Goal: Information Seeking & Learning: Learn about a topic

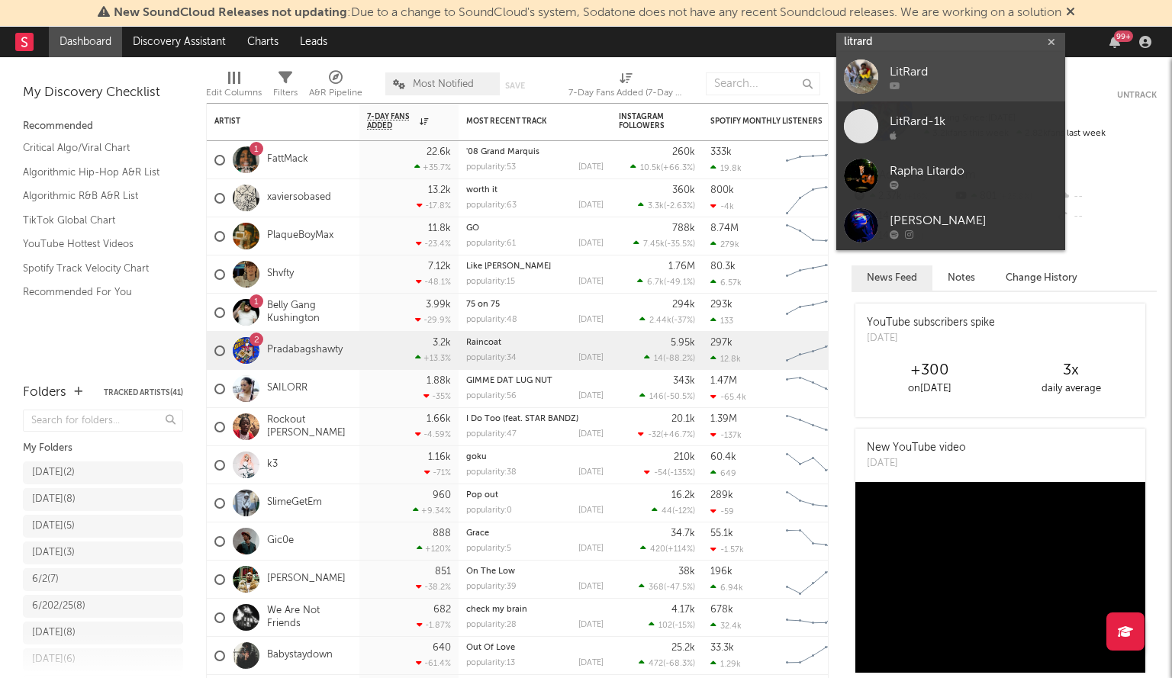
type input "litrard"
click at [872, 77] on div at bounding box center [861, 77] width 34 height 34
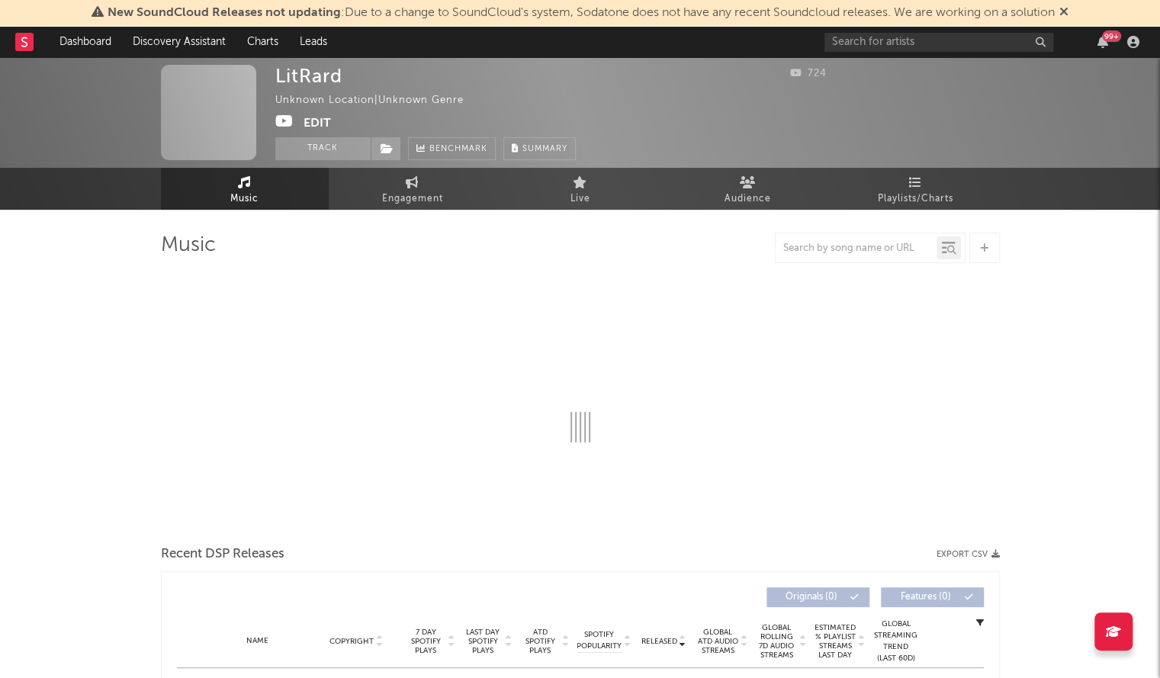
select select "1w"
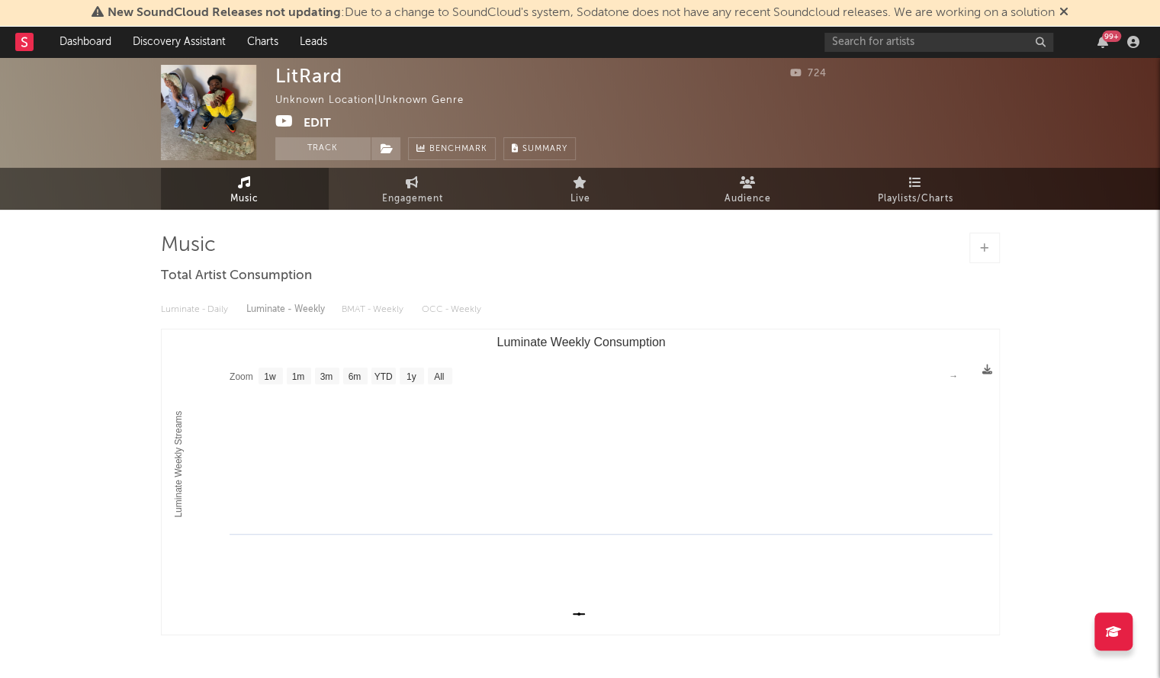
click at [862, 53] on div "99 +" at bounding box center [985, 42] width 320 height 31
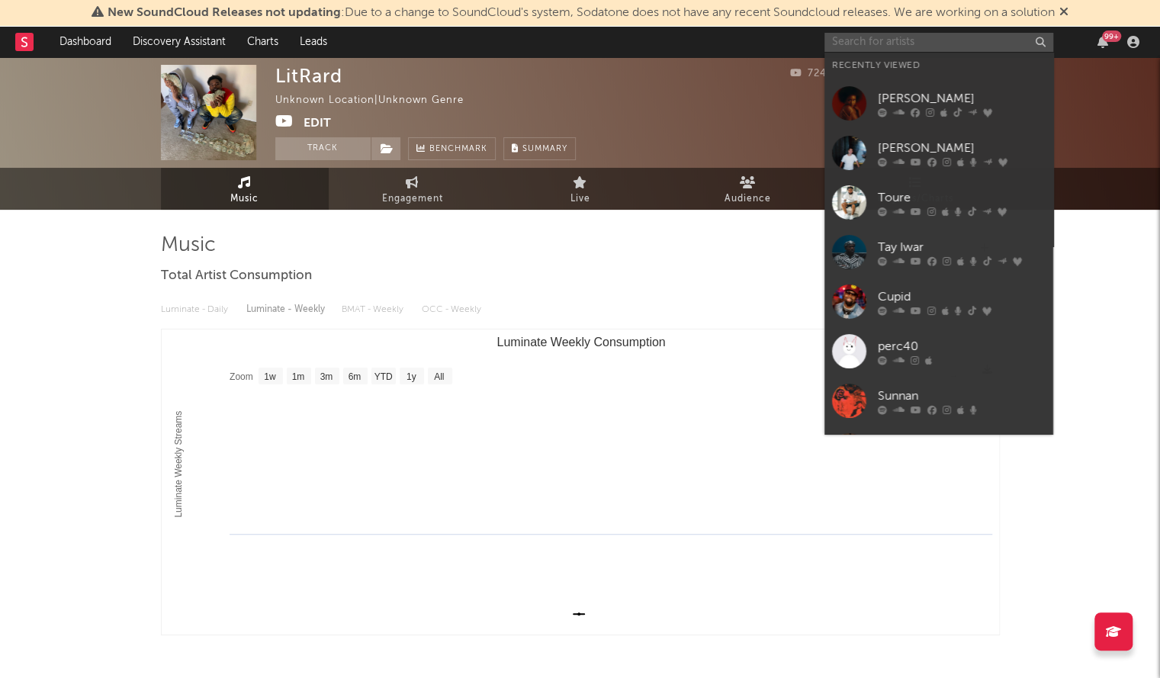
click at [859, 37] on input "text" at bounding box center [939, 42] width 229 height 19
type input ";"
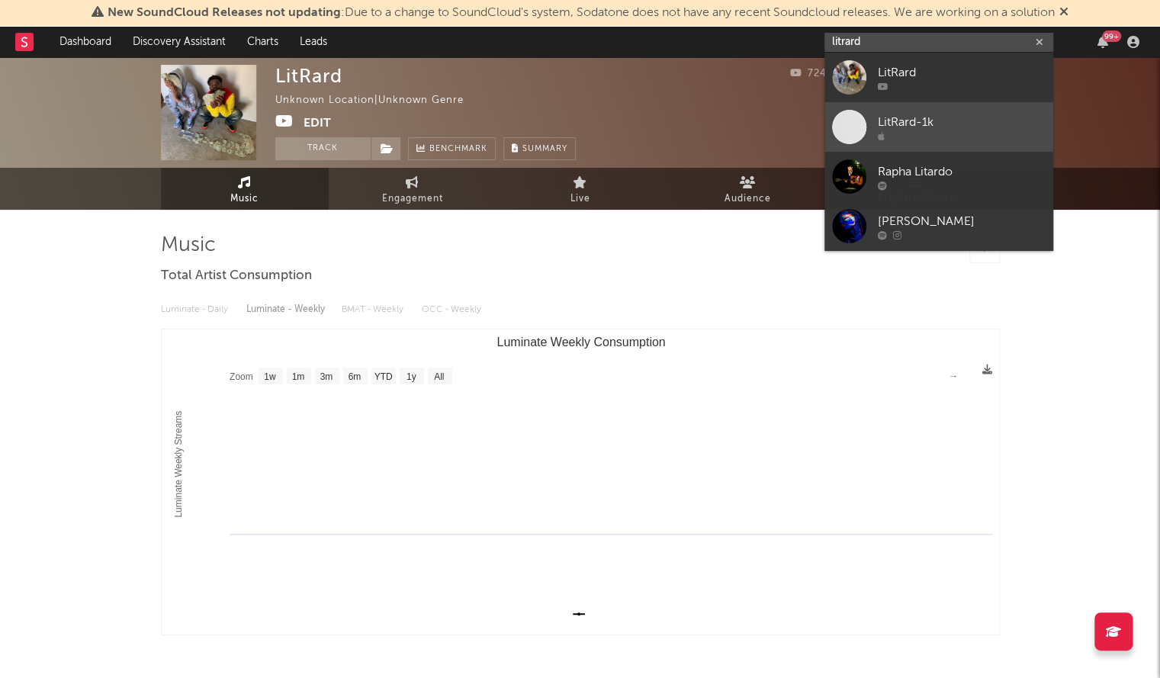
type input "litrard"
click at [922, 120] on div "LitRard-1k" at bounding box center [962, 122] width 168 height 18
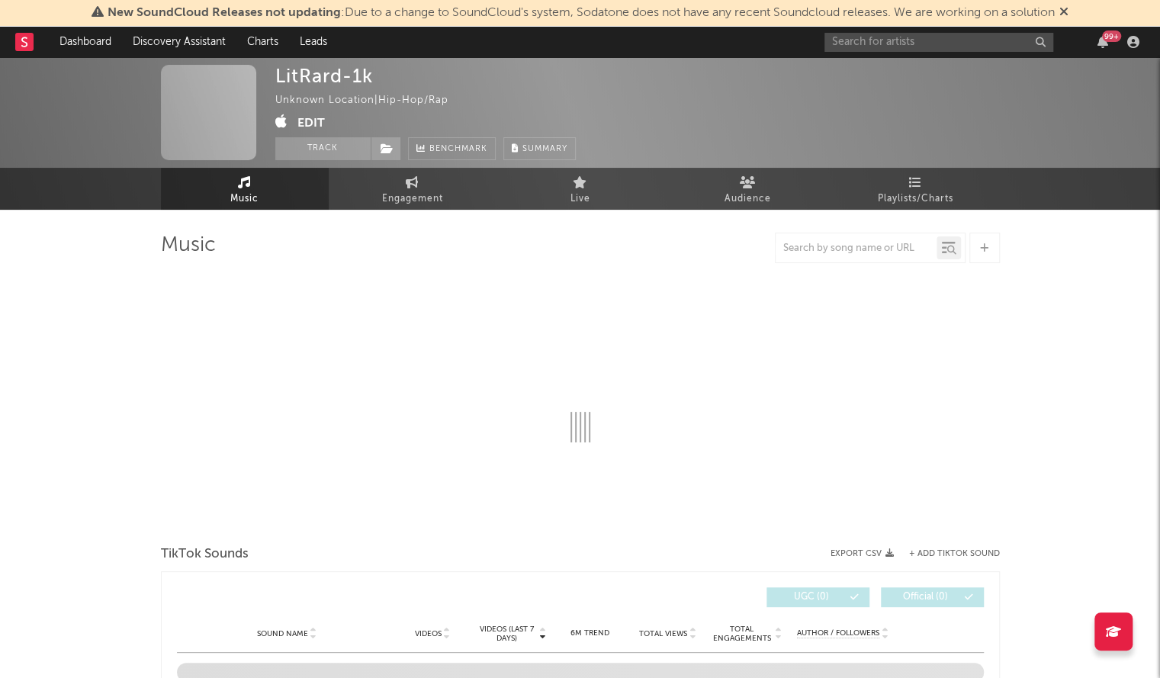
select select "1w"
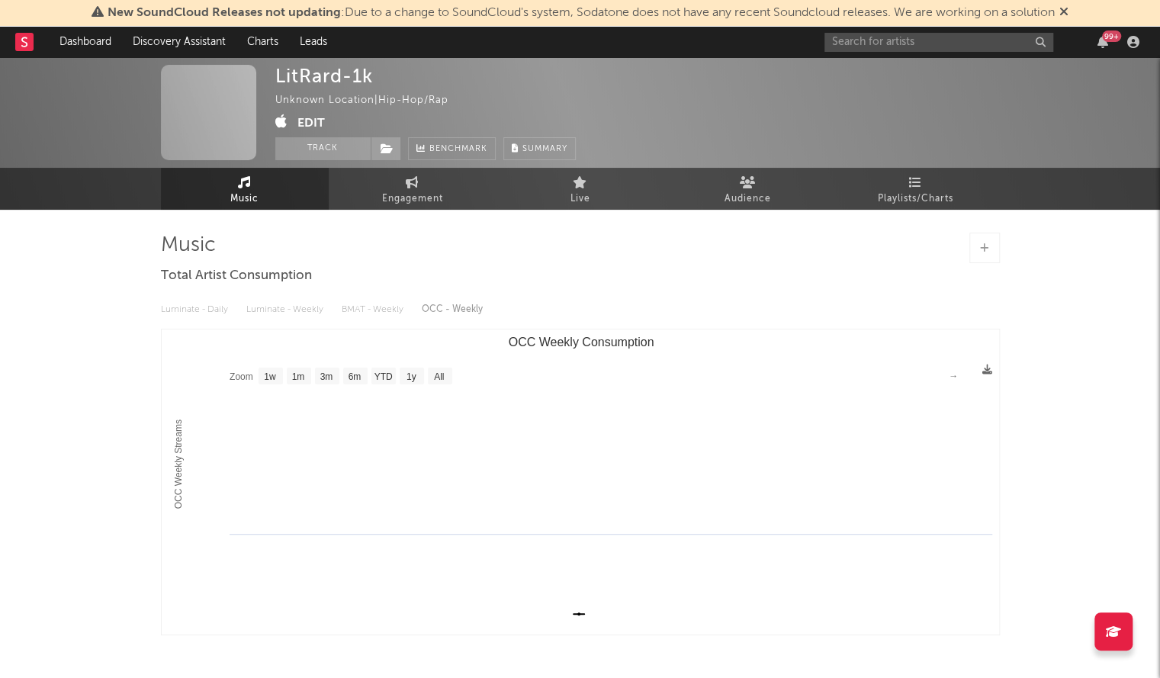
click at [920, 52] on div "99 +" at bounding box center [985, 42] width 320 height 31
click at [912, 48] on input "text" at bounding box center [939, 42] width 229 height 19
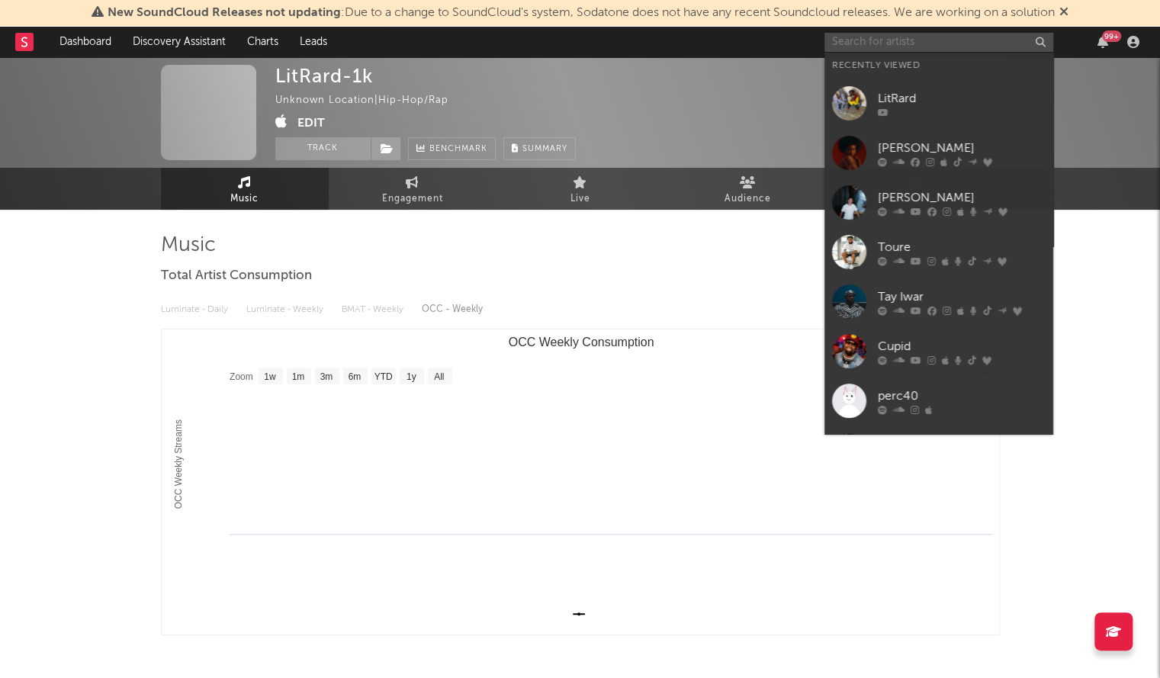
paste input "369luhtj"
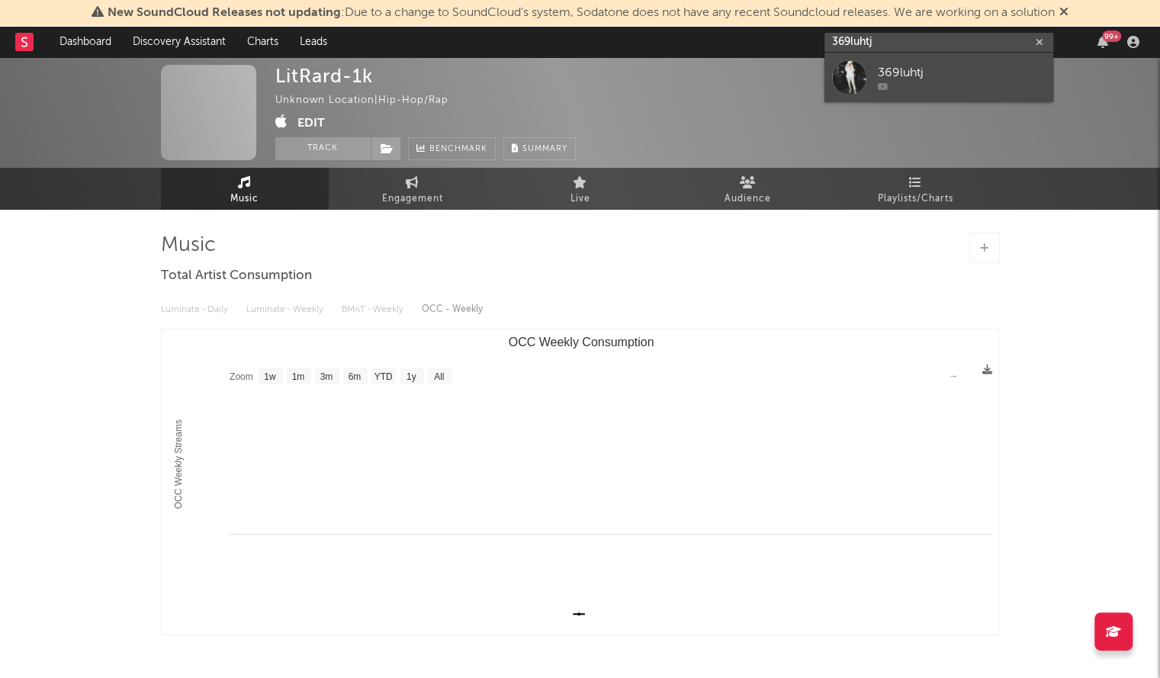
type input "369luhtj"
click at [853, 72] on div at bounding box center [849, 77] width 34 height 34
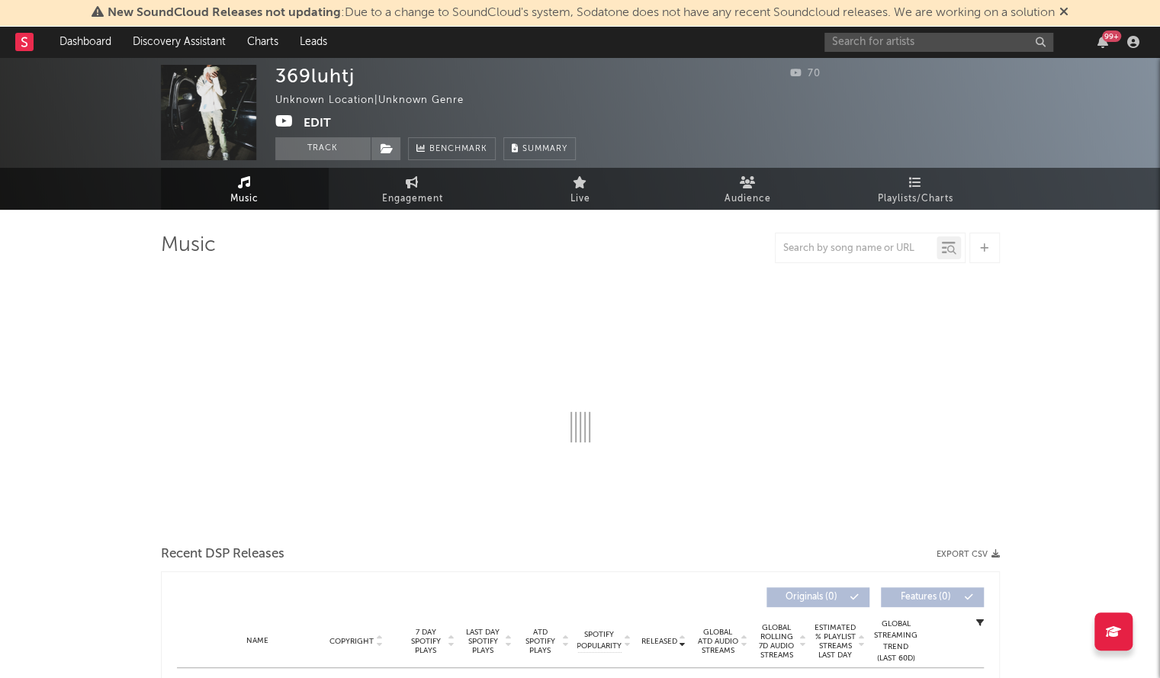
select select "1w"
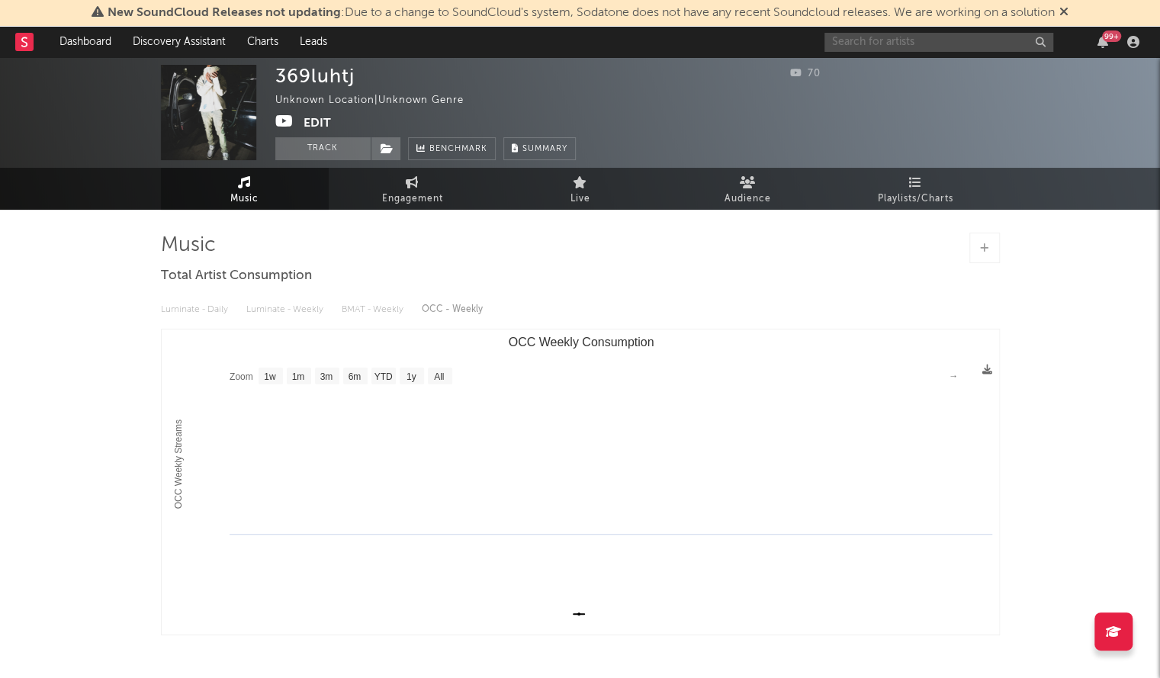
click at [864, 47] on input "text" at bounding box center [939, 42] width 229 height 19
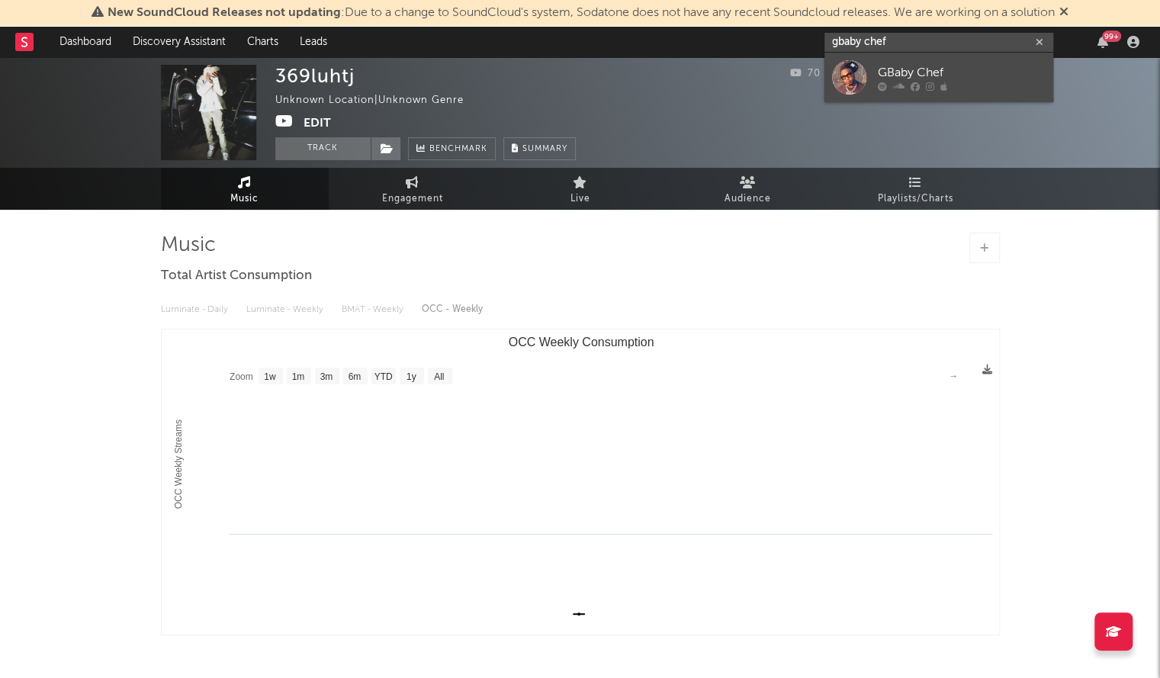
type input "gbaby chef"
click at [903, 75] on div "GBaby Chef" at bounding box center [962, 72] width 168 height 18
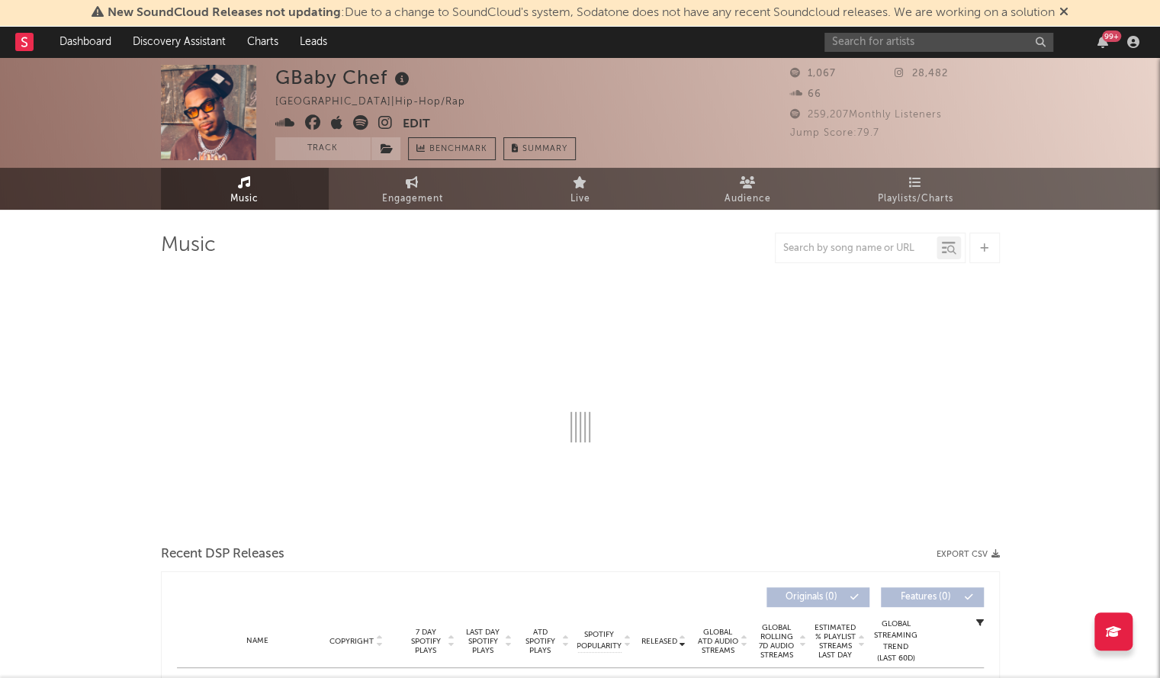
select select "6m"
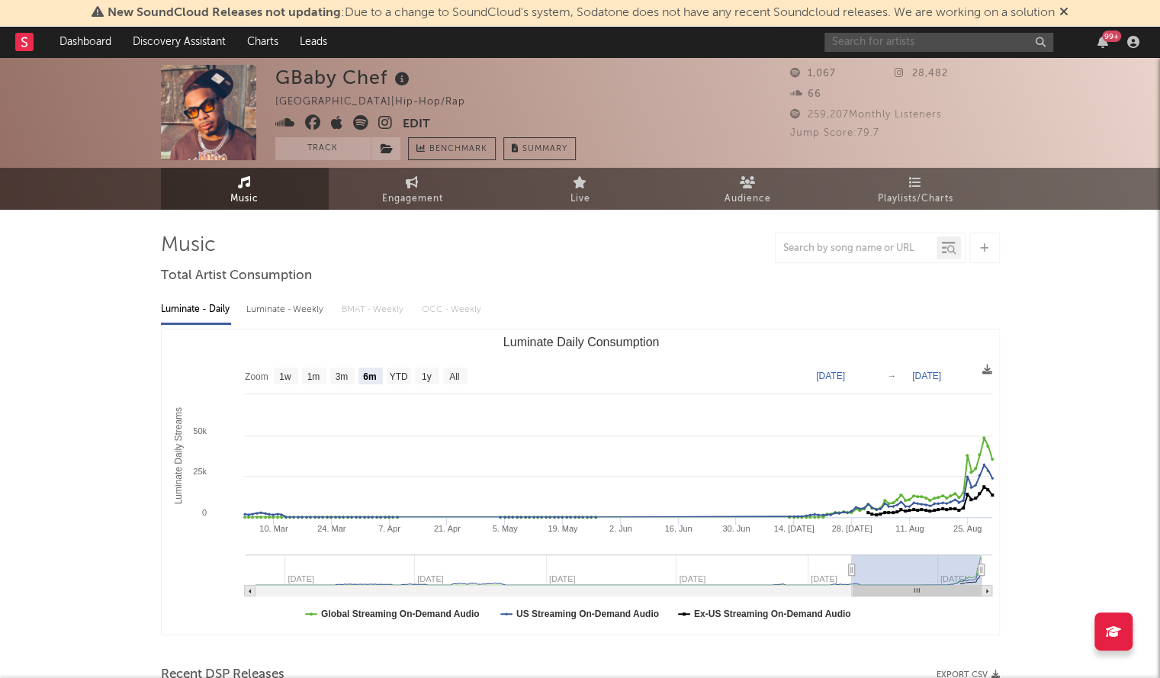
click at [864, 37] on input "text" at bounding box center [939, 42] width 229 height 19
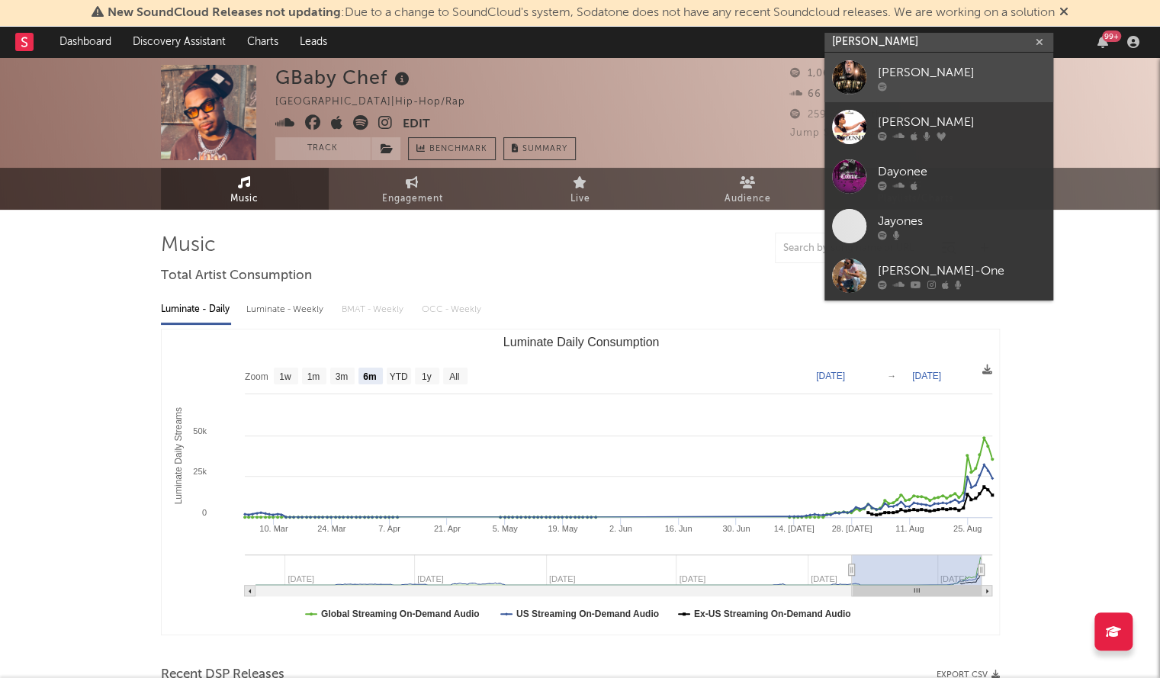
type input "[PERSON_NAME]"
click at [842, 76] on div at bounding box center [849, 77] width 34 height 34
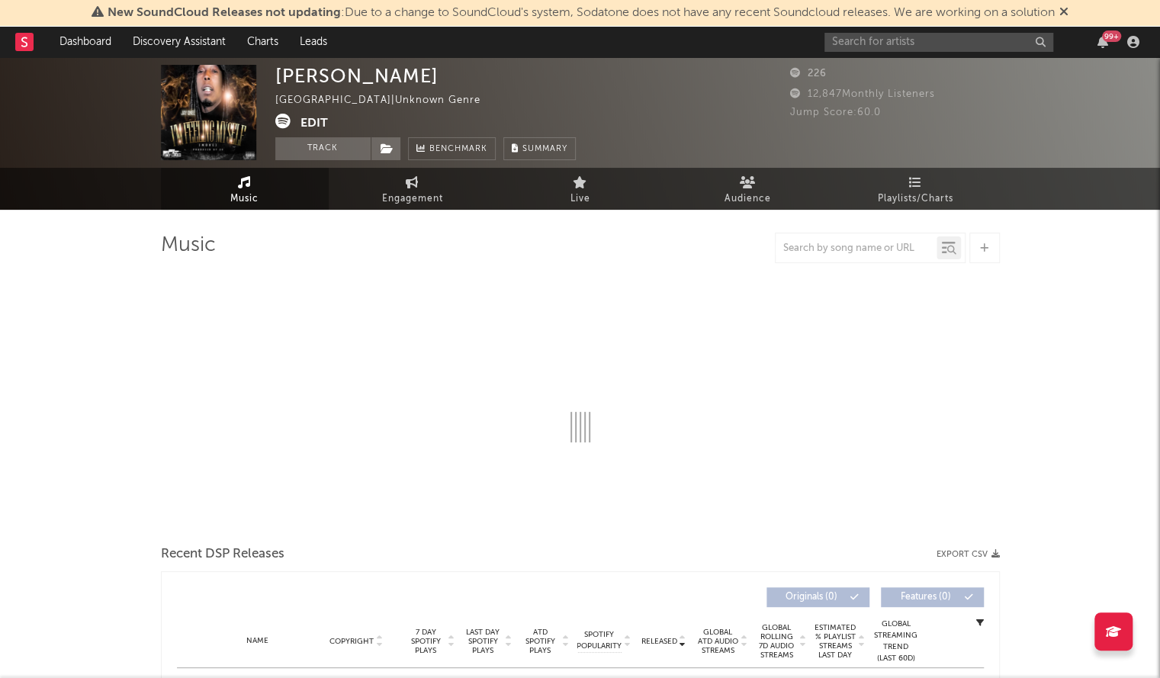
select select "6m"
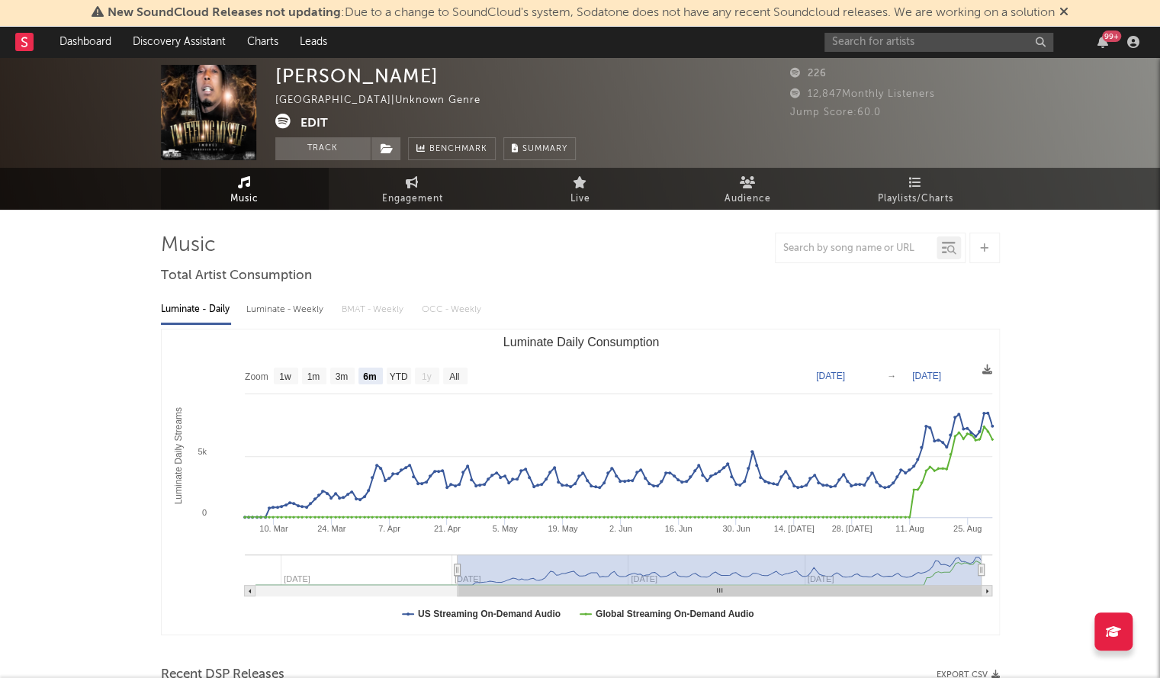
click at [330, 73] on div "[PERSON_NAME]" at bounding box center [356, 76] width 163 height 22
copy div "[PERSON_NAME]"
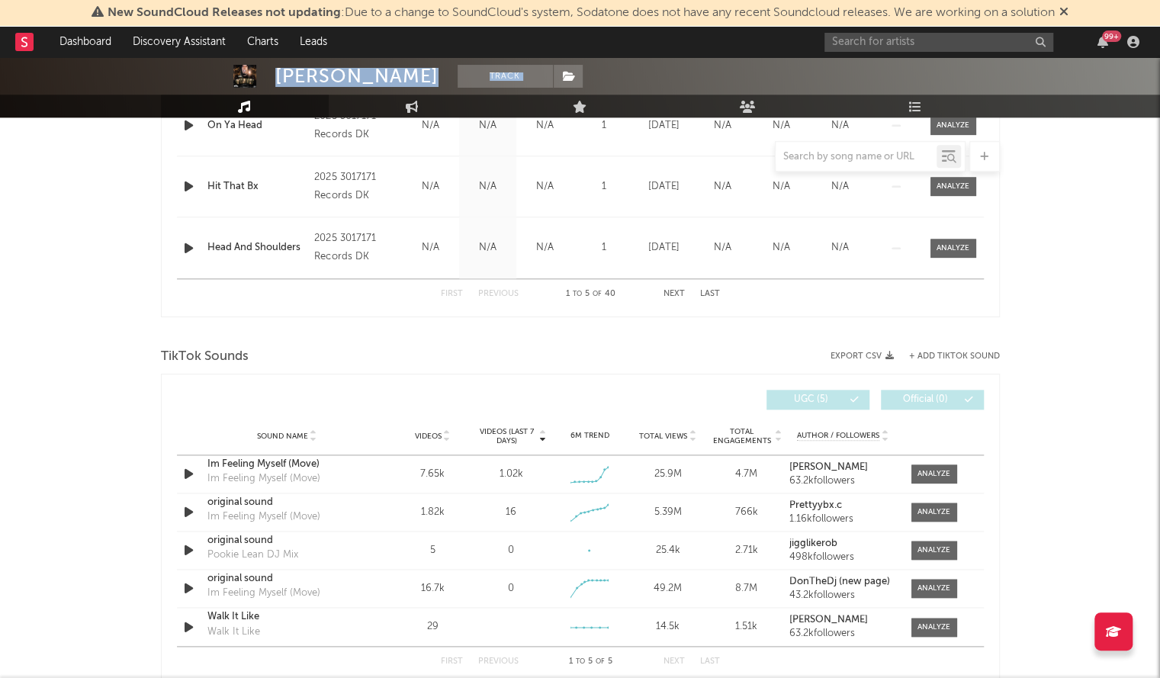
scroll to position [832, 0]
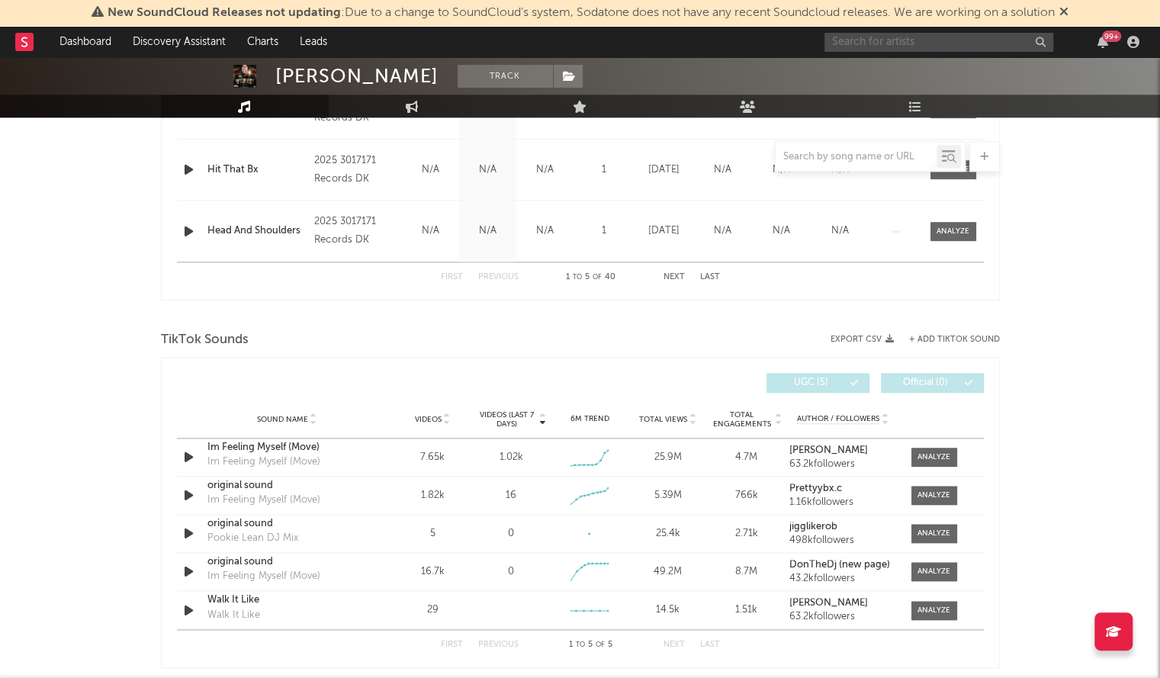
click at [849, 43] on input "text" at bounding box center [939, 42] width 229 height 19
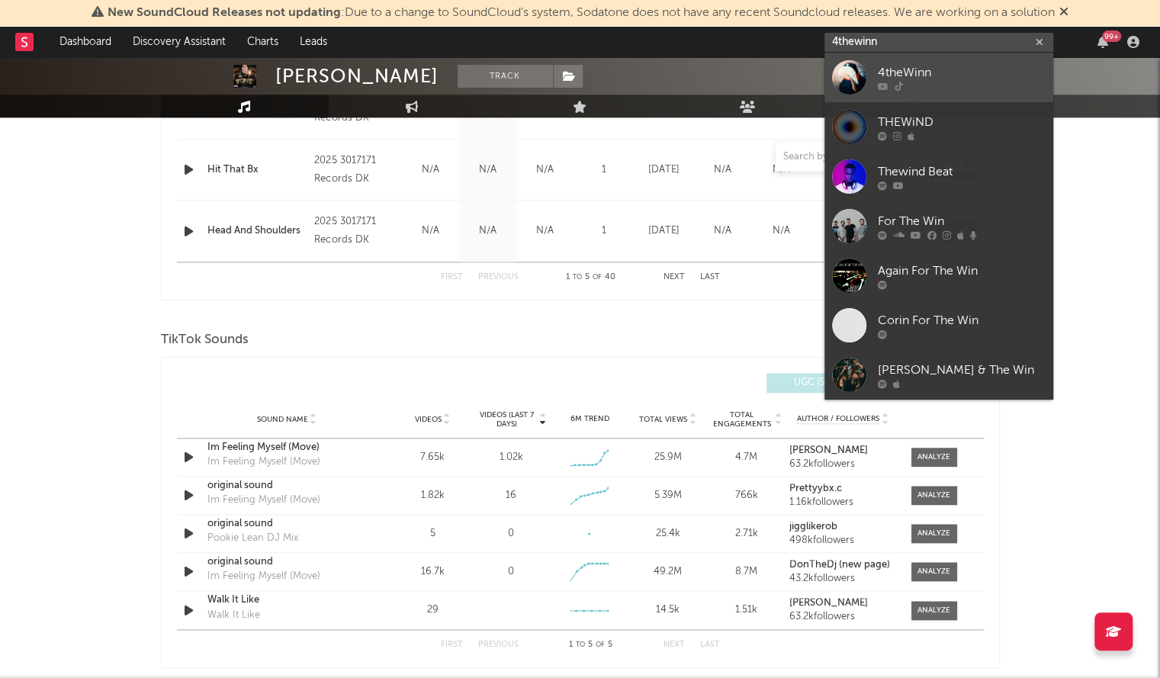
type input "4thewinn"
click at [848, 66] on div at bounding box center [849, 77] width 34 height 34
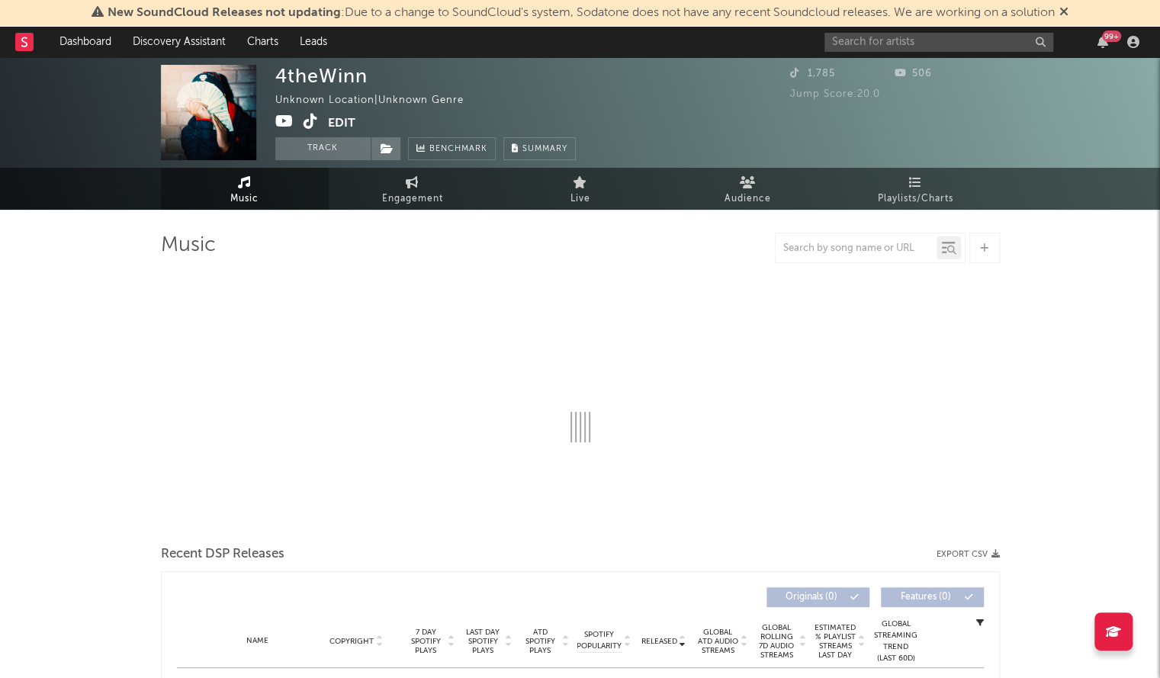
select select "1w"
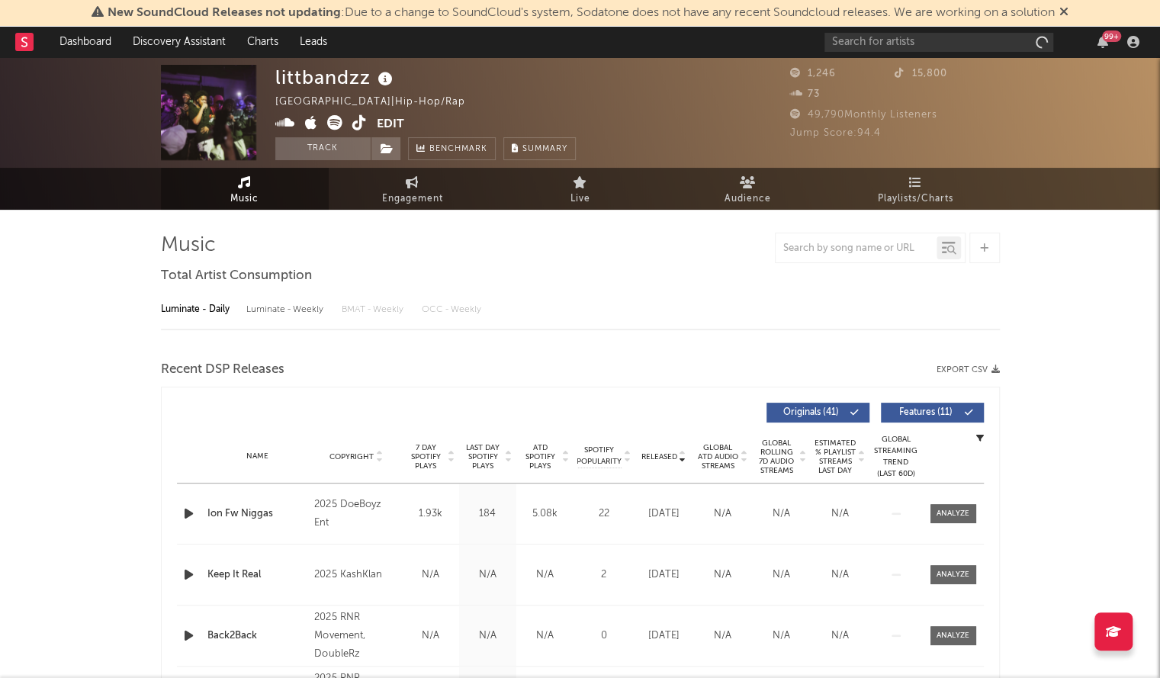
select select "1w"
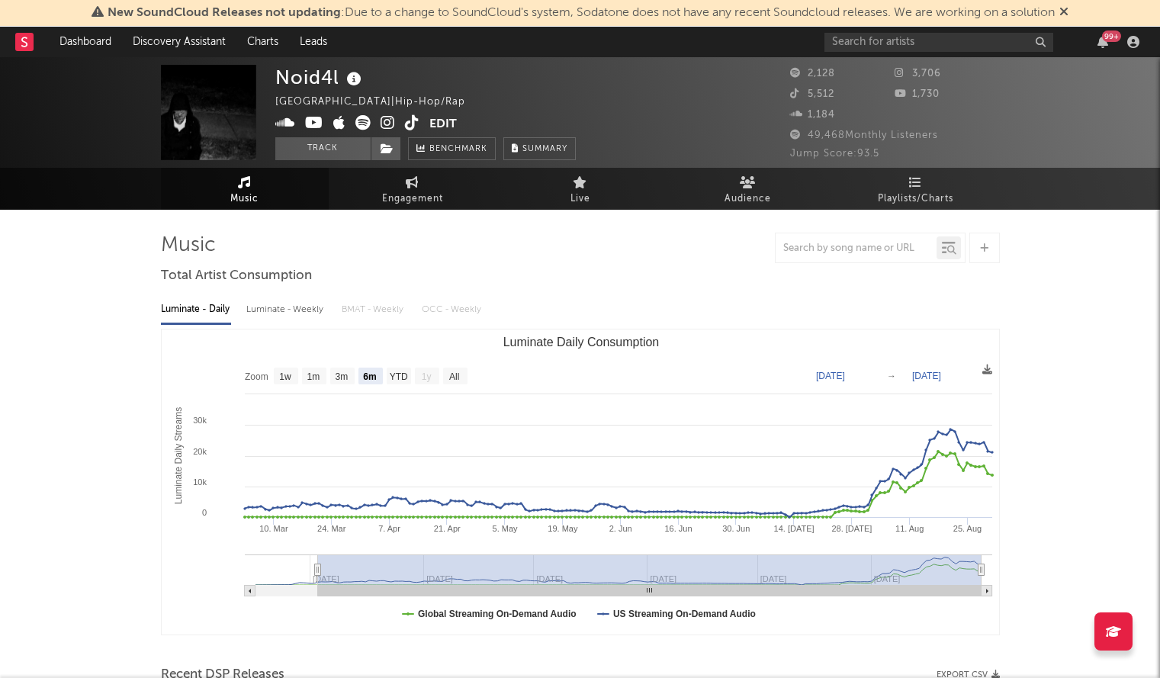
select select "6m"
